Goal: Task Accomplishment & Management: Use online tool/utility

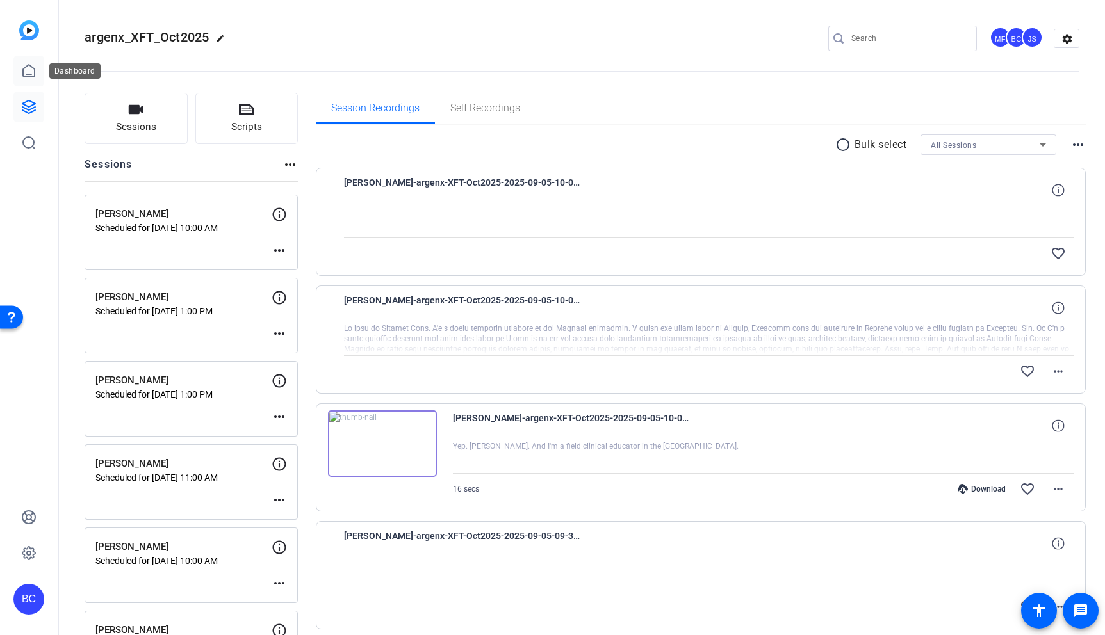
click at [23, 69] on icon at bounding box center [29, 71] width 12 height 12
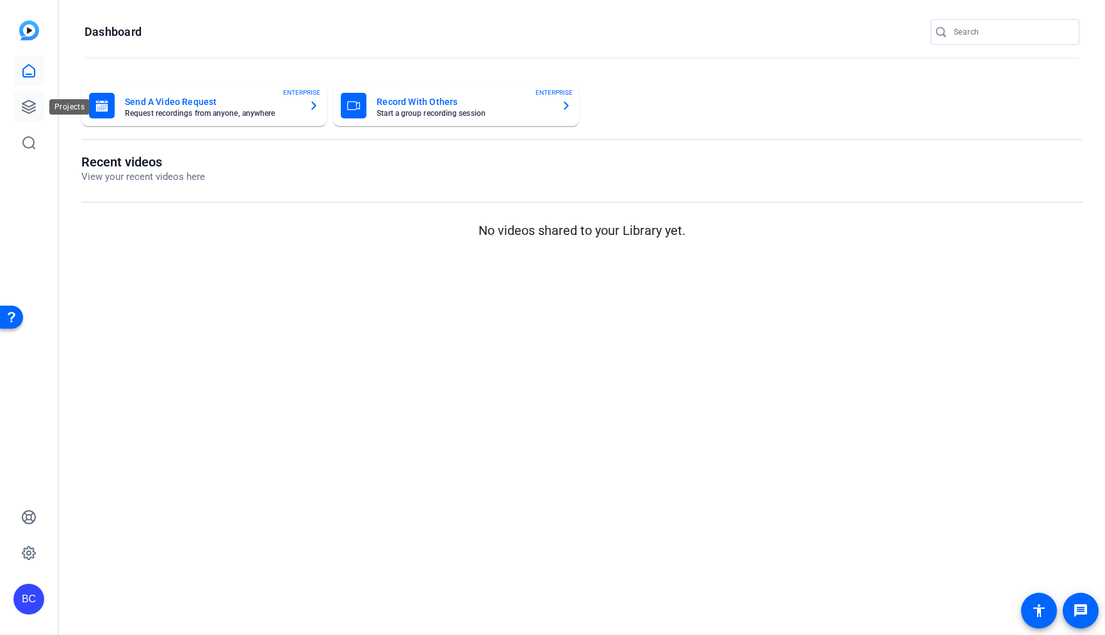
click at [25, 111] on icon at bounding box center [28, 107] width 13 height 13
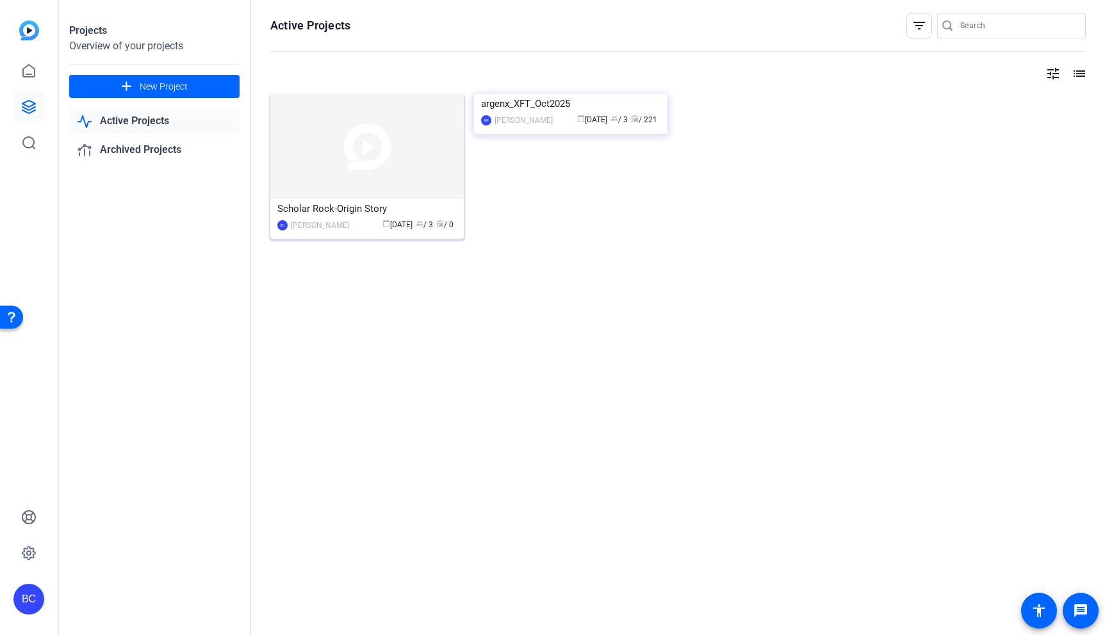
click at [327, 135] on img at bounding box center [366, 146] width 193 height 105
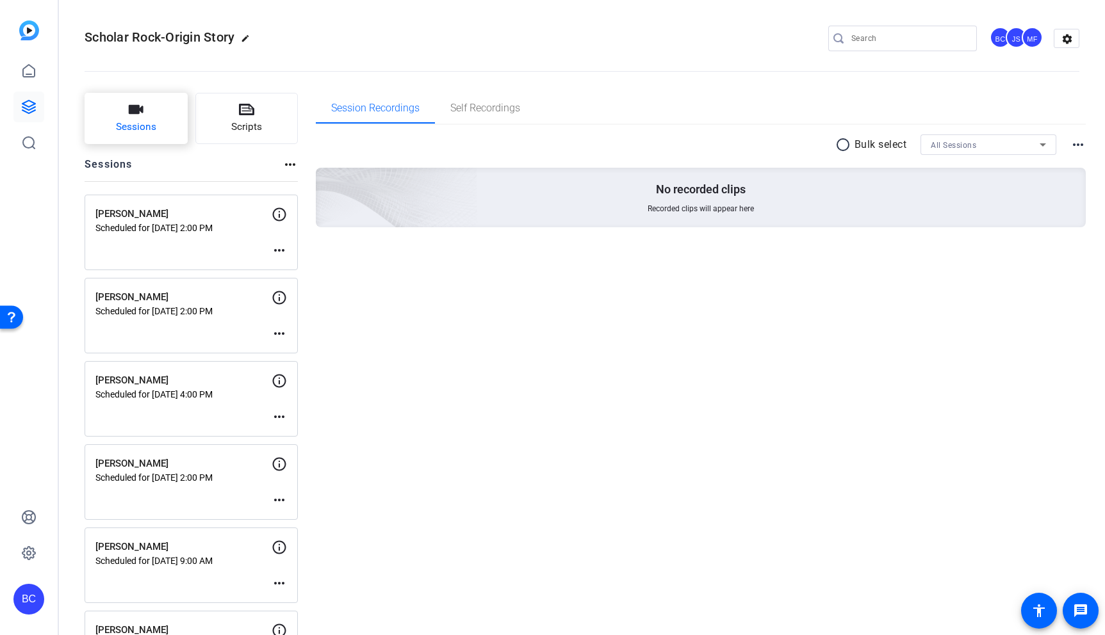
click at [160, 115] on button "Sessions" at bounding box center [136, 118] width 103 height 51
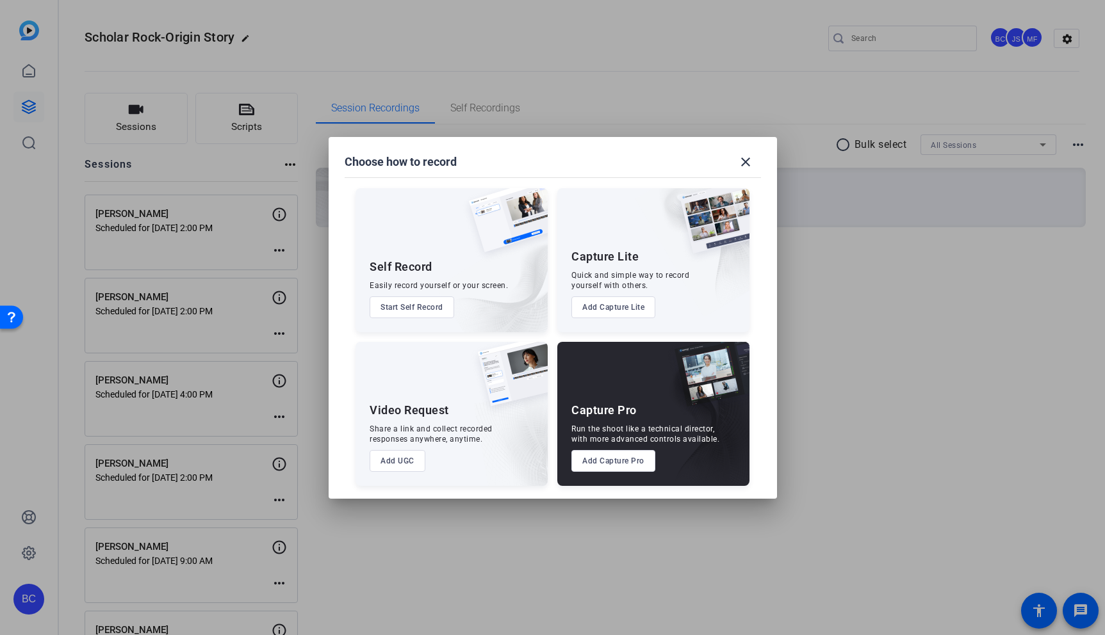
click at [623, 457] on button "Add Capture Pro" at bounding box center [613, 461] width 84 height 22
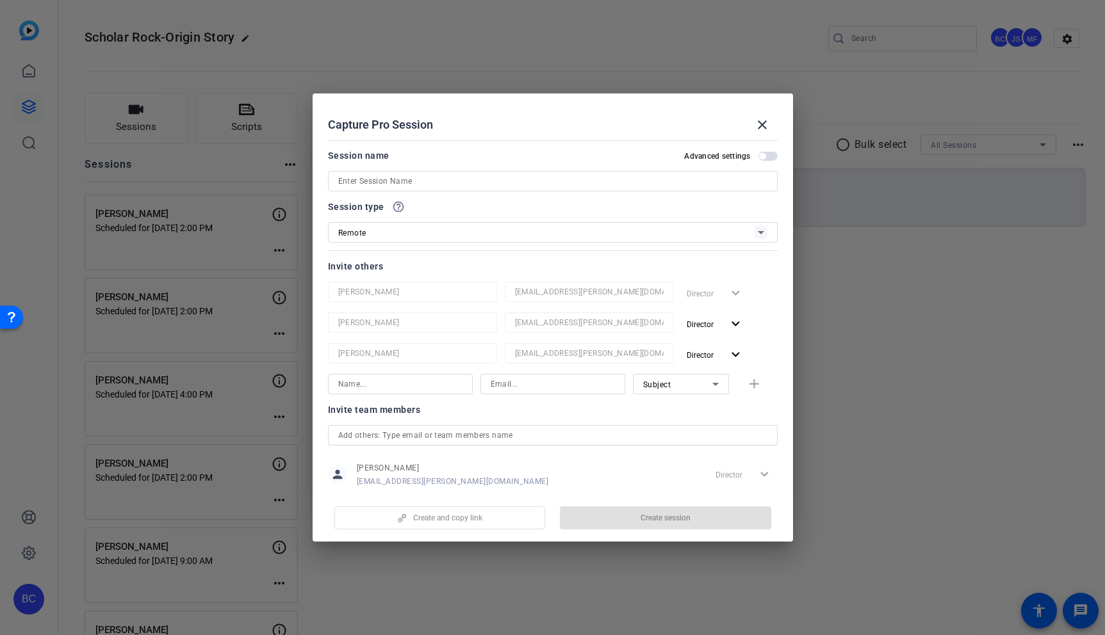
click at [449, 183] on input at bounding box center [552, 181] width 429 height 15
paste input "[PERSON_NAME]"
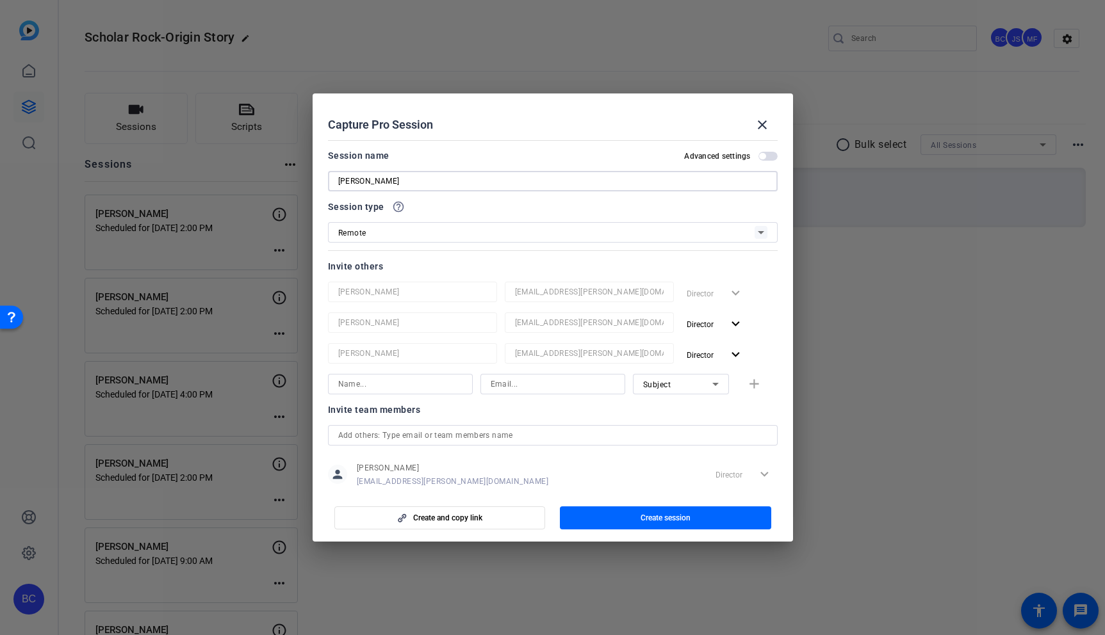
type input "[PERSON_NAME]"
click at [766, 154] on span "button" at bounding box center [767, 156] width 19 height 9
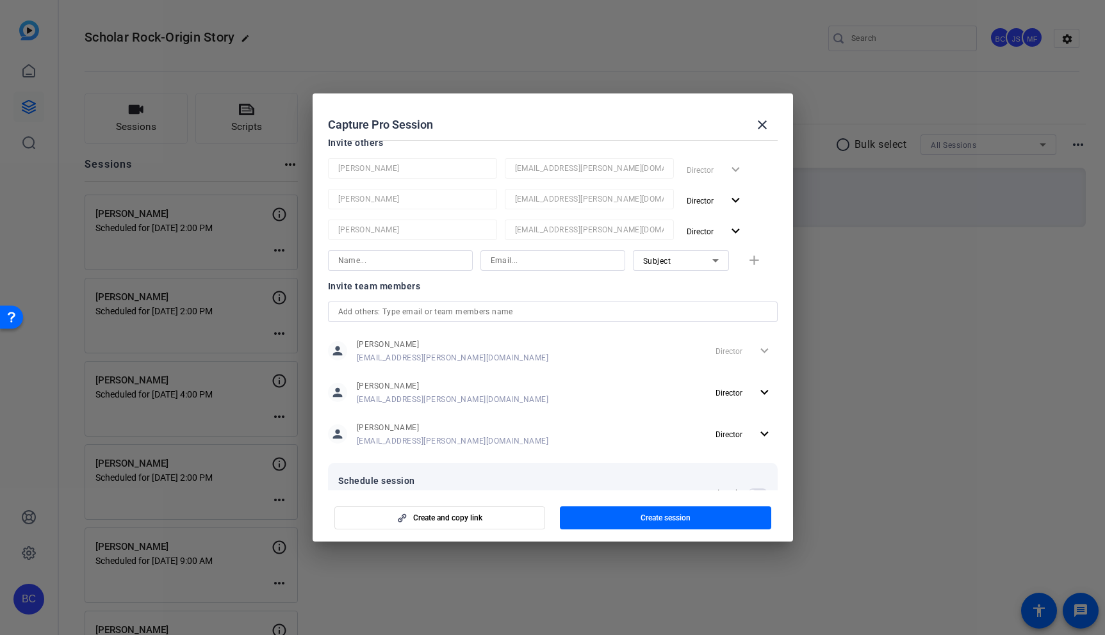
scroll to position [169, 0]
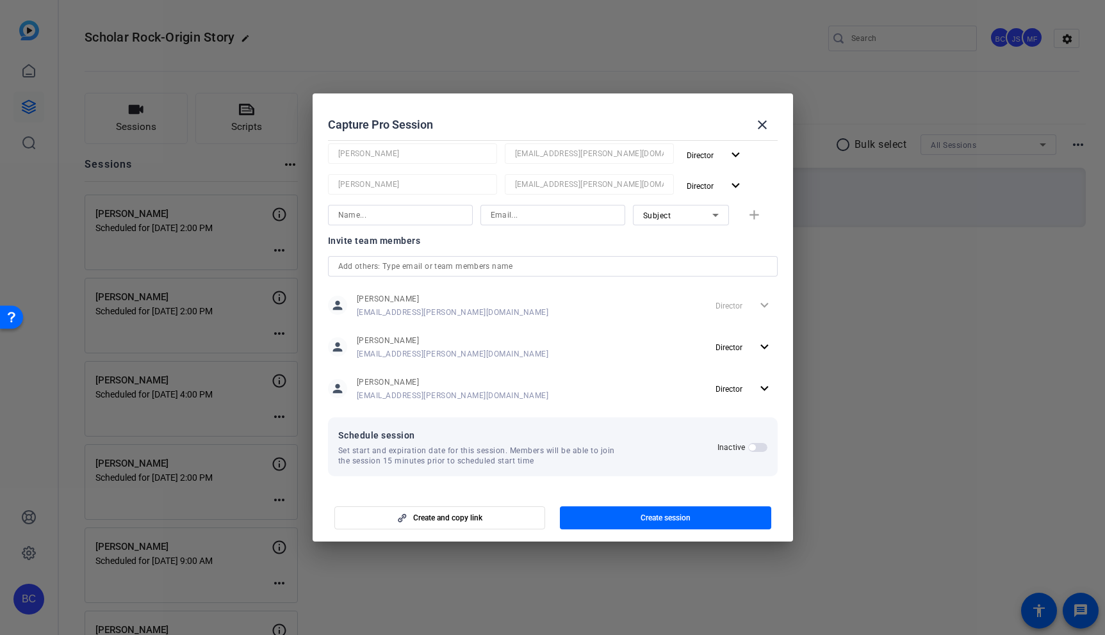
click at [753, 451] on span "button" at bounding box center [757, 447] width 19 height 9
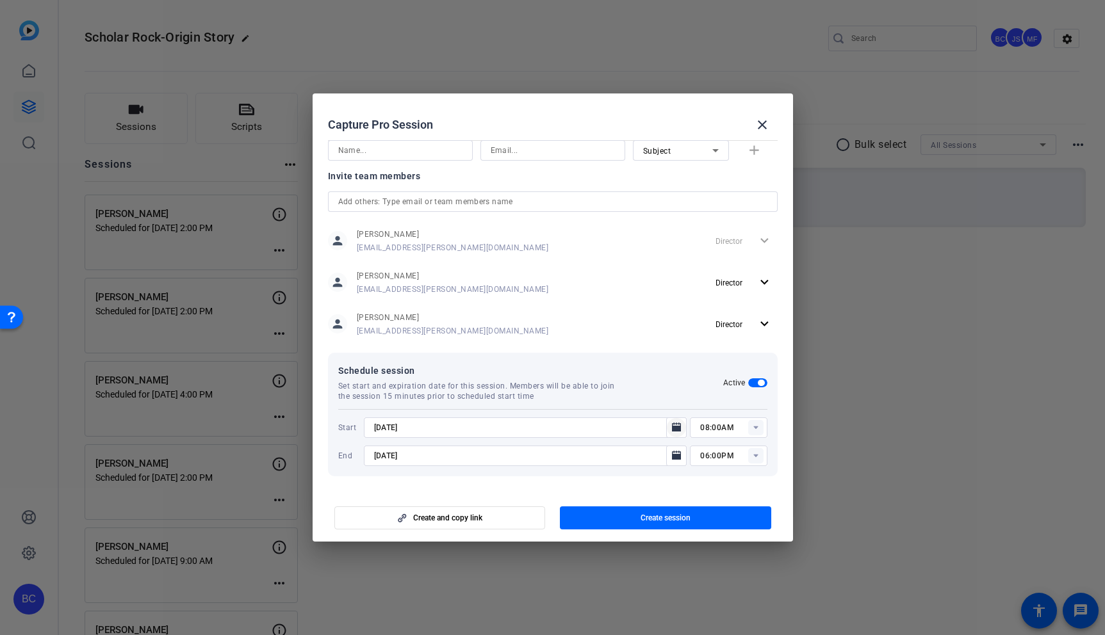
click at [678, 428] on icon "Open calendar" at bounding box center [676, 427] width 9 height 9
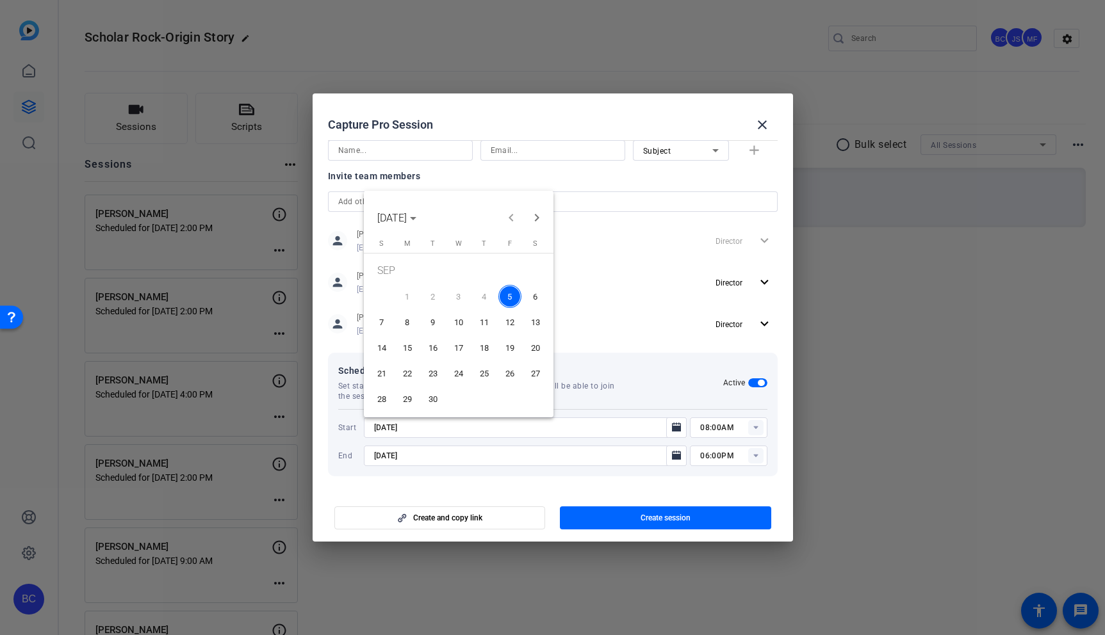
click at [487, 322] on span "11" at bounding box center [484, 322] width 23 height 23
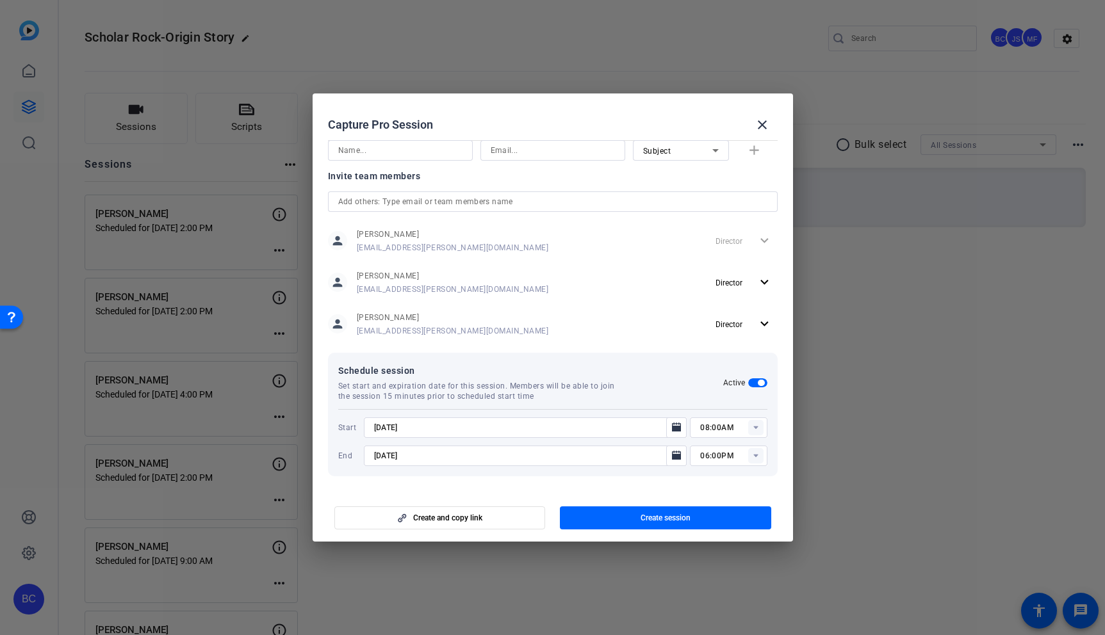
type input "[DATE]"
click at [676, 453] on icon "Open calendar" at bounding box center [676, 455] width 10 height 15
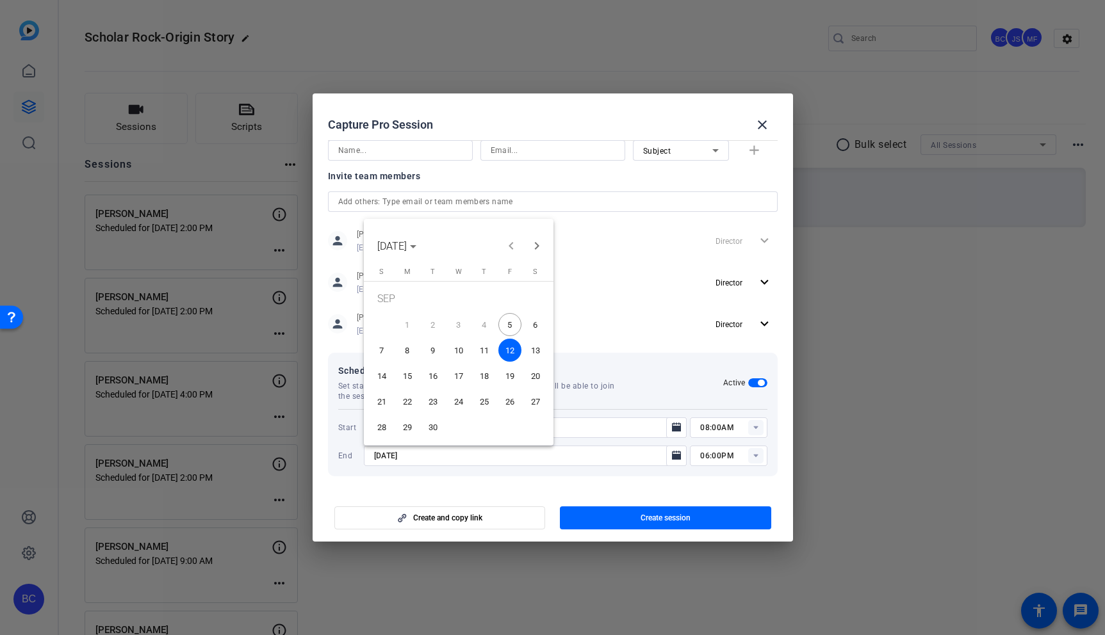
click at [482, 345] on span "11" at bounding box center [484, 350] width 23 height 23
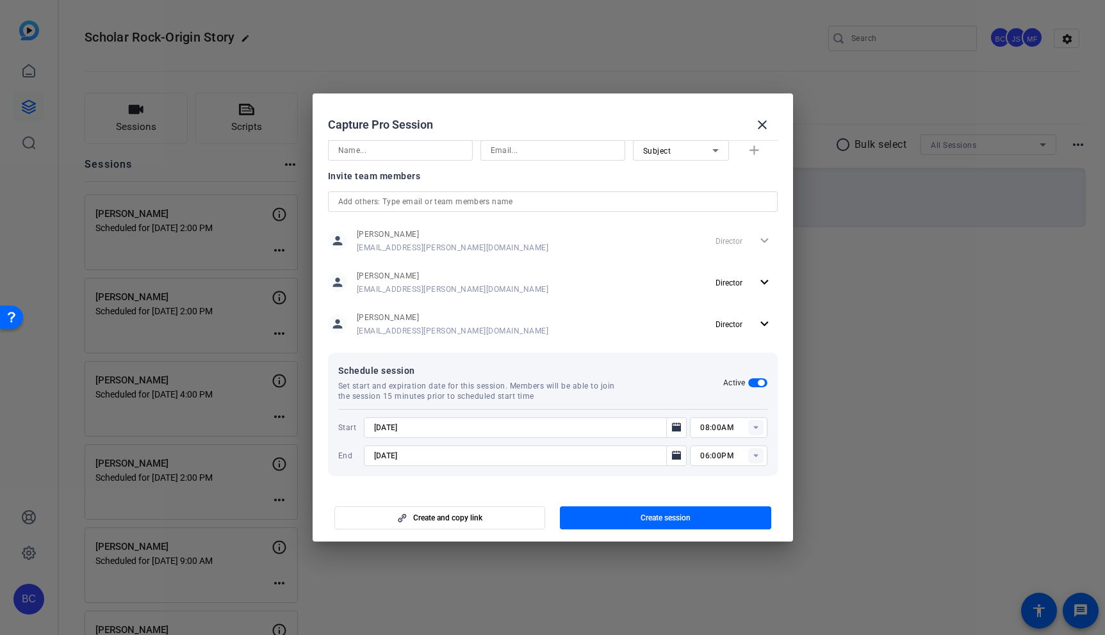
type input "[DATE]"
click at [757, 428] on rect at bounding box center [755, 427] width 15 height 15
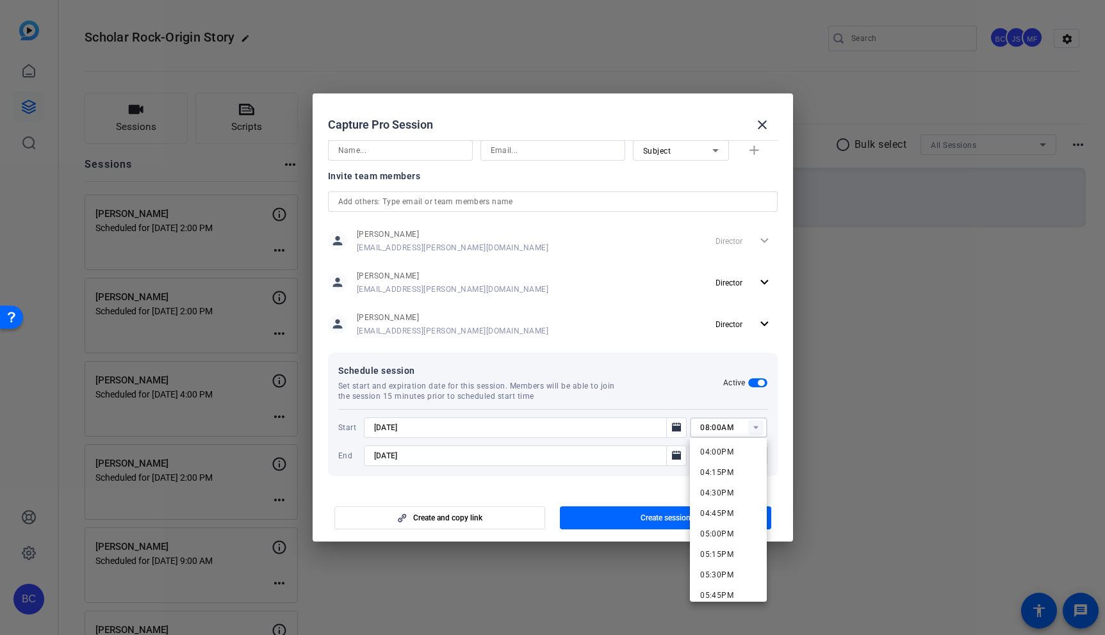
scroll to position [1314, 0]
click at [726, 528] on span "05:00PM" at bounding box center [716, 532] width 33 height 9
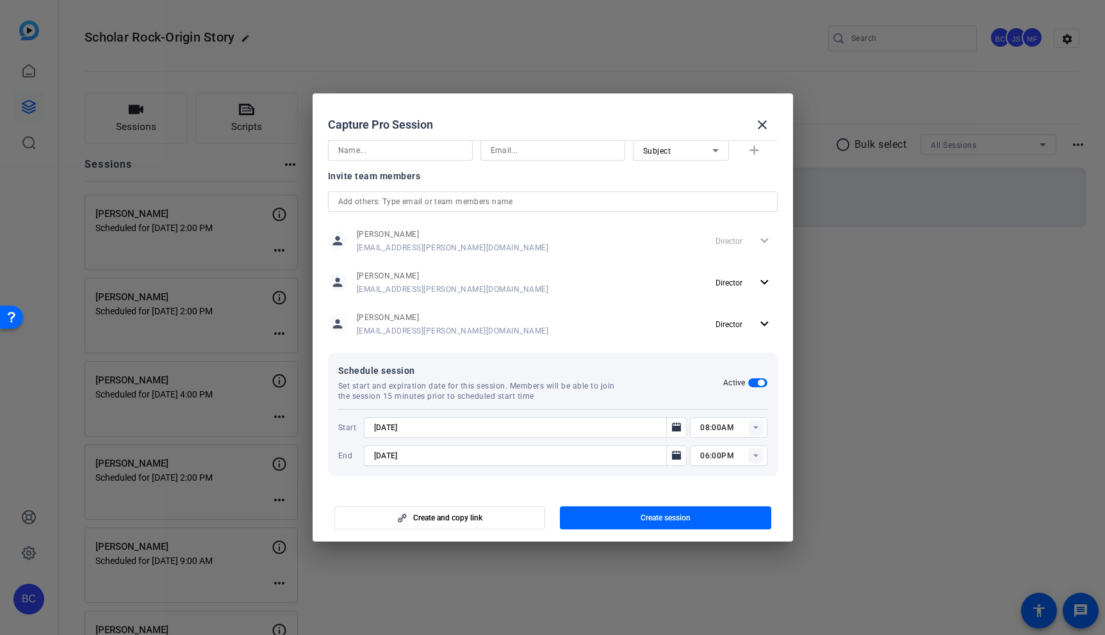
type input "05:00PM"
click at [755, 459] on rect at bounding box center [755, 455] width 15 height 15
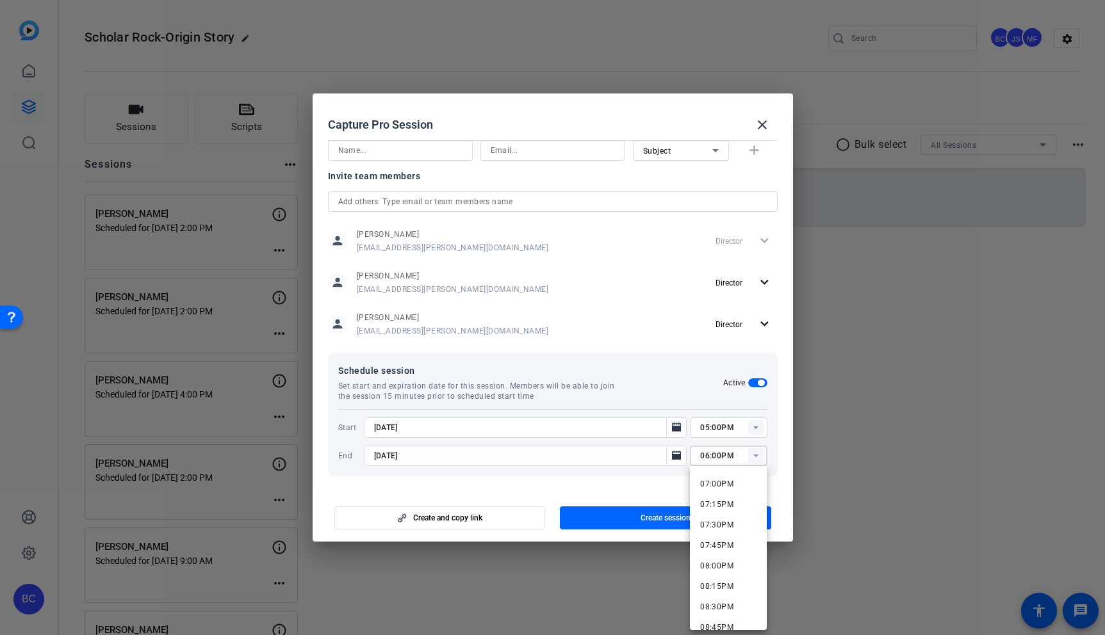
scroll to position [1561, 0]
click at [716, 556] on span "08:00PM" at bounding box center [716, 560] width 33 height 9
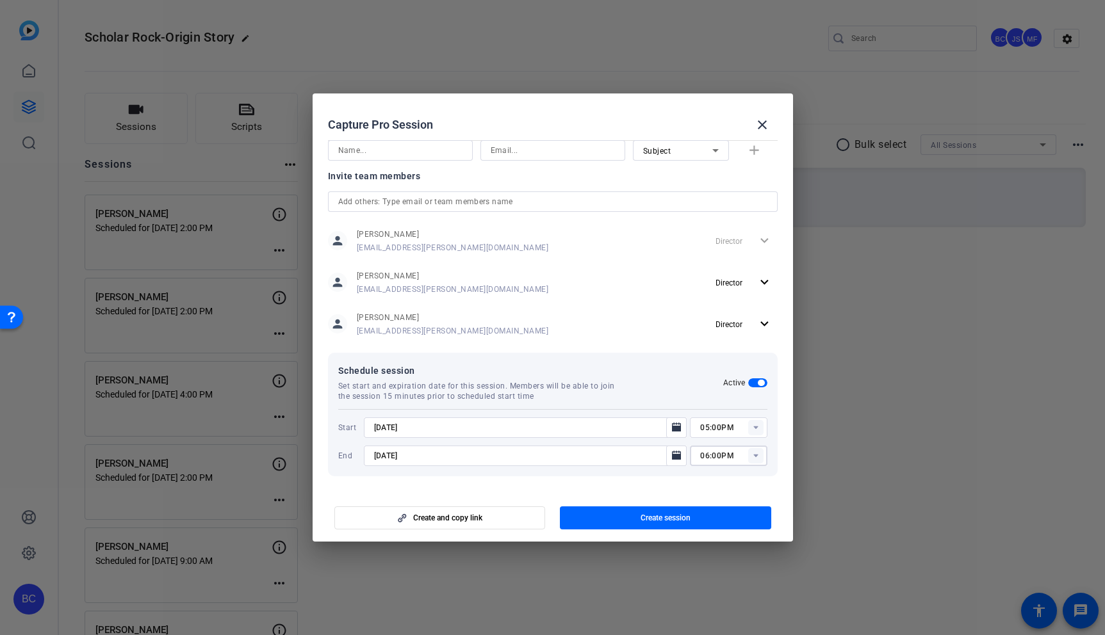
type input "08:00PM"
click at [714, 515] on span "button" at bounding box center [665, 518] width 211 height 31
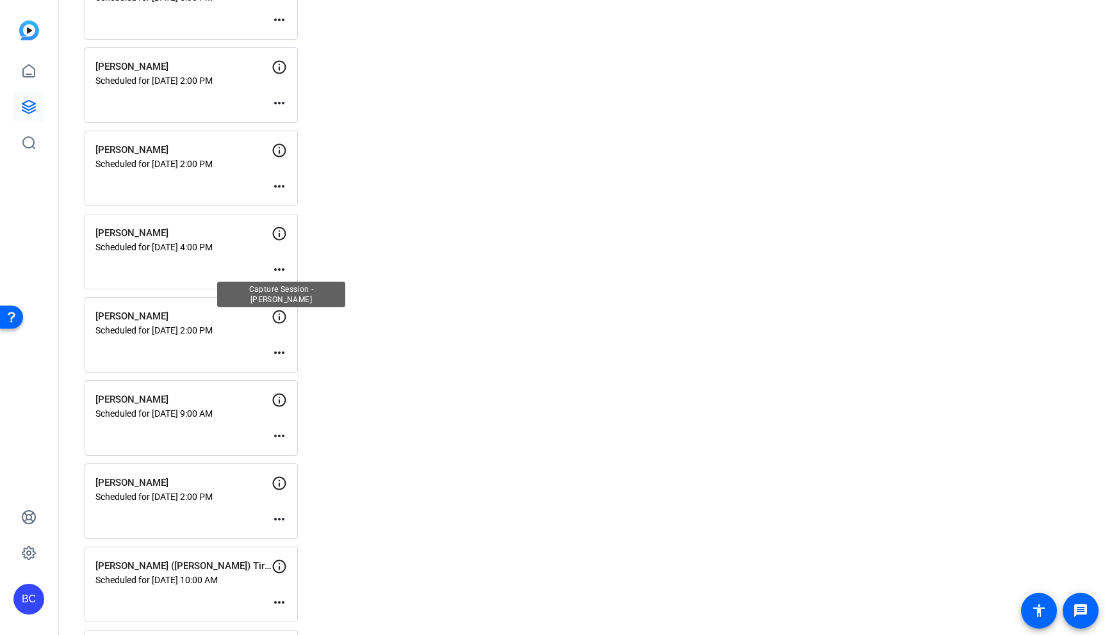
scroll to position [0, 0]
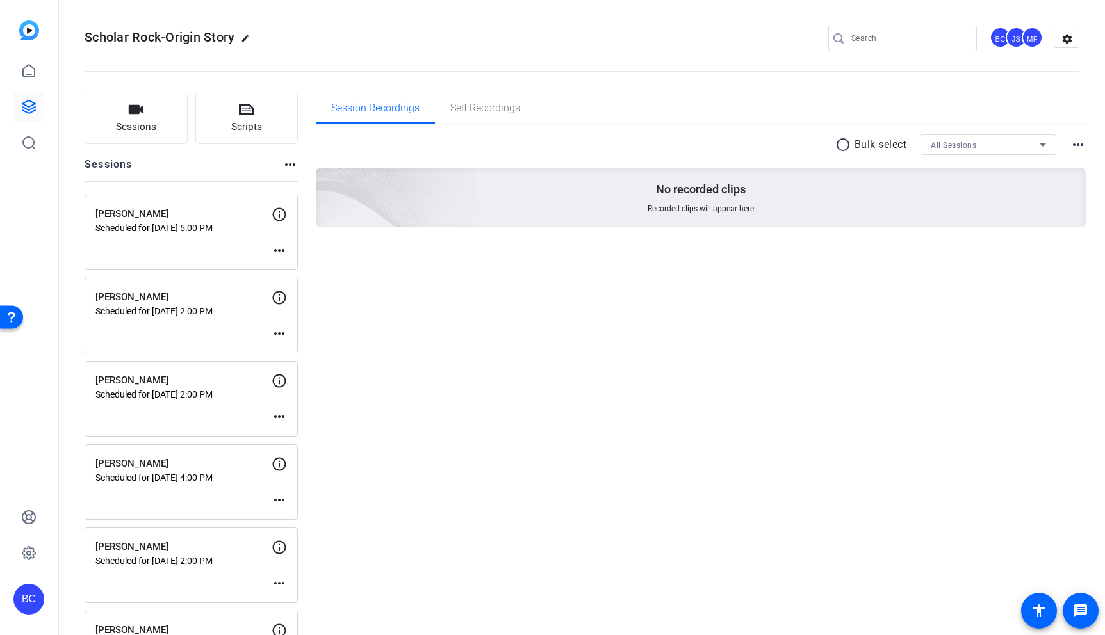
click at [282, 249] on mat-icon "more_horiz" at bounding box center [279, 250] width 15 height 15
click at [309, 267] on span "Edit Session" at bounding box center [311, 269] width 58 height 15
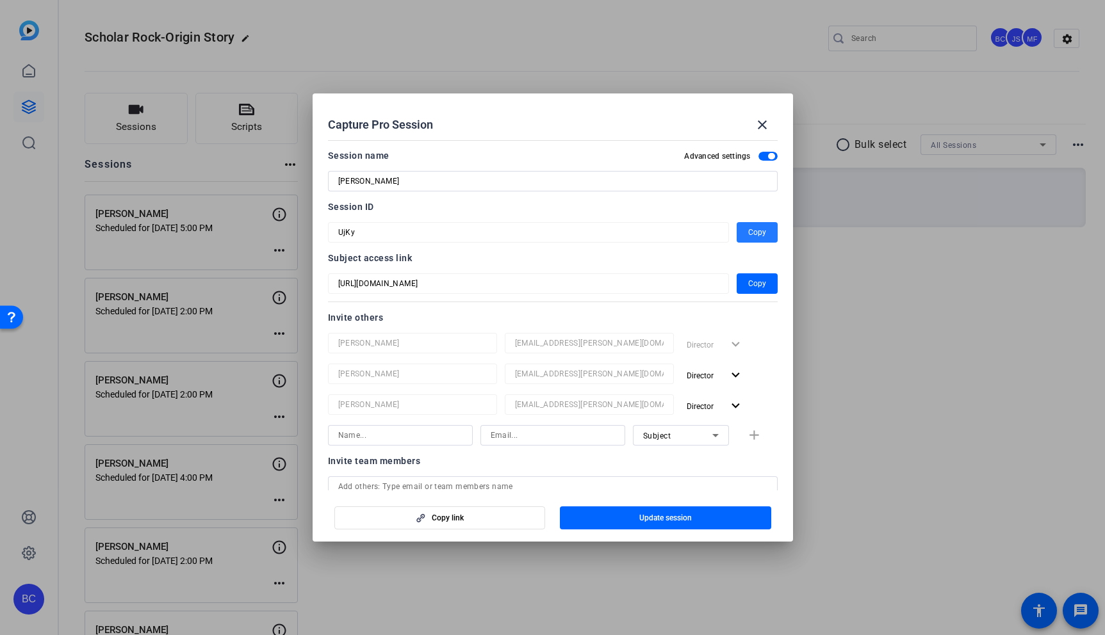
click at [757, 225] on span "Copy" at bounding box center [757, 232] width 18 height 15
click at [763, 126] on mat-icon "close" at bounding box center [762, 124] width 15 height 15
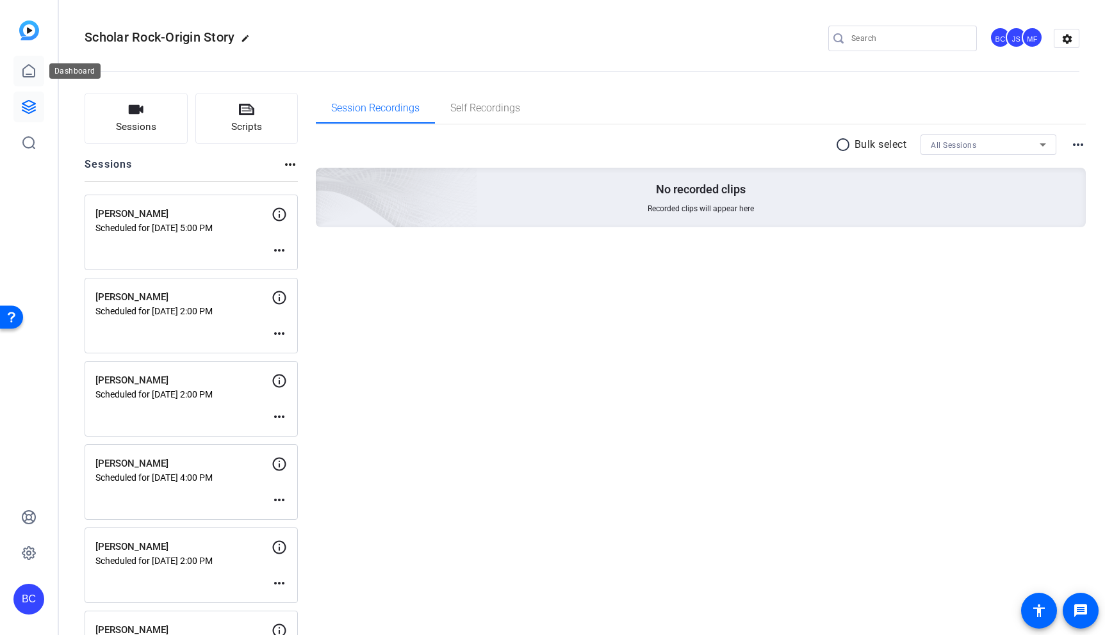
click at [34, 69] on icon at bounding box center [29, 71] width 12 height 12
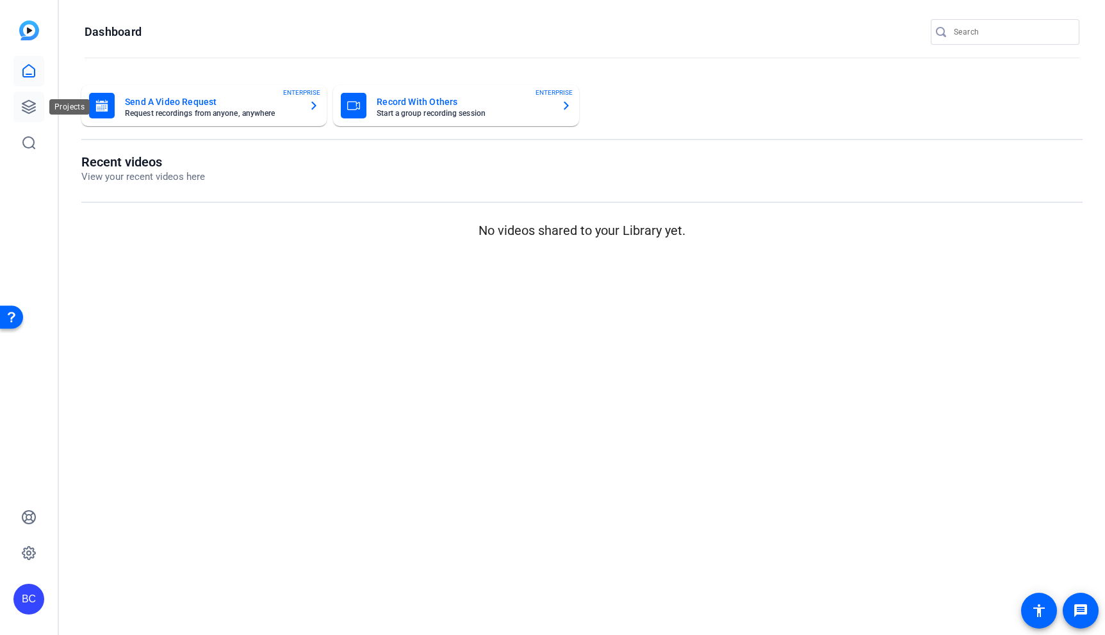
click at [28, 108] on icon at bounding box center [28, 106] width 15 height 15
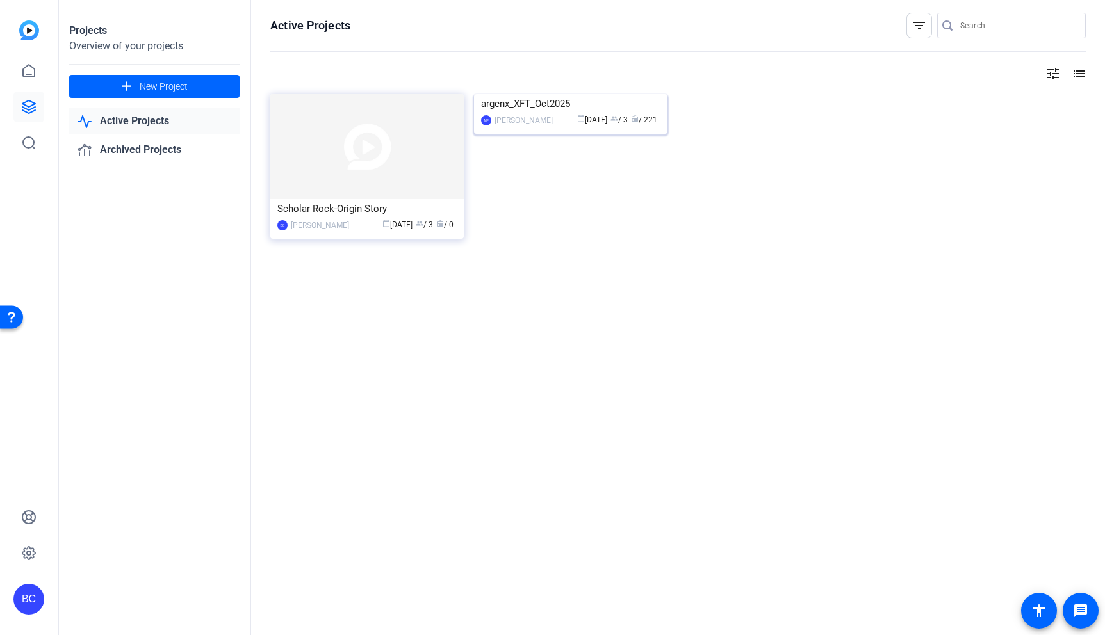
click at [540, 94] on img at bounding box center [570, 94] width 193 height 0
